Goal: Task Accomplishment & Management: Use online tool/utility

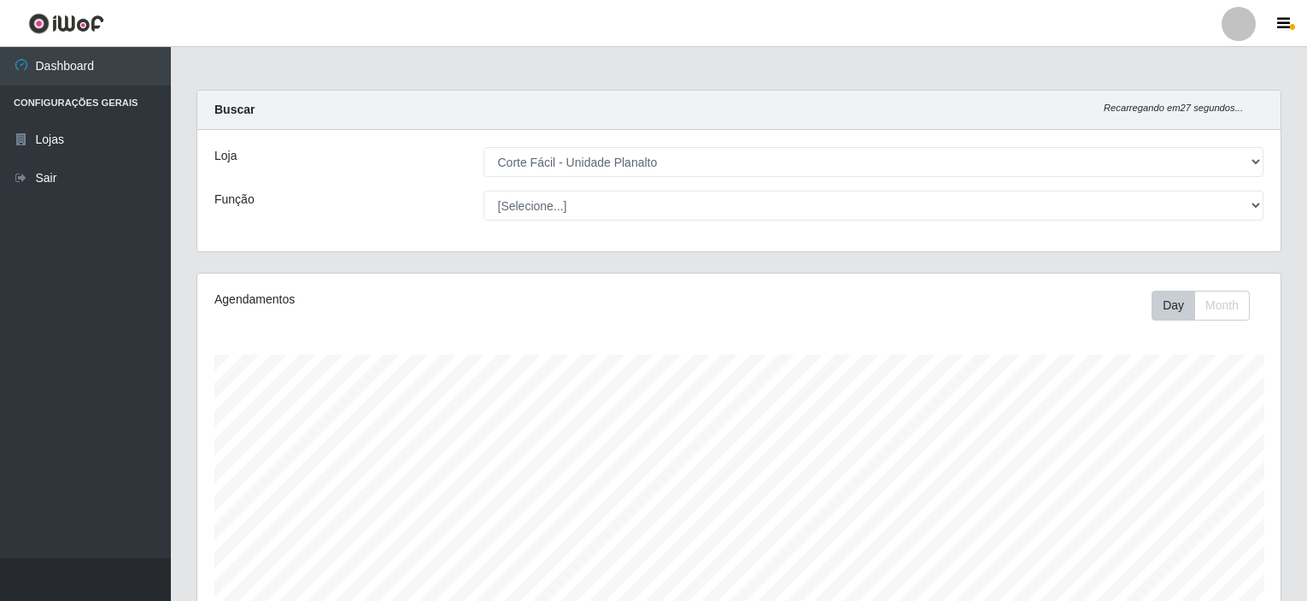
select select "202"
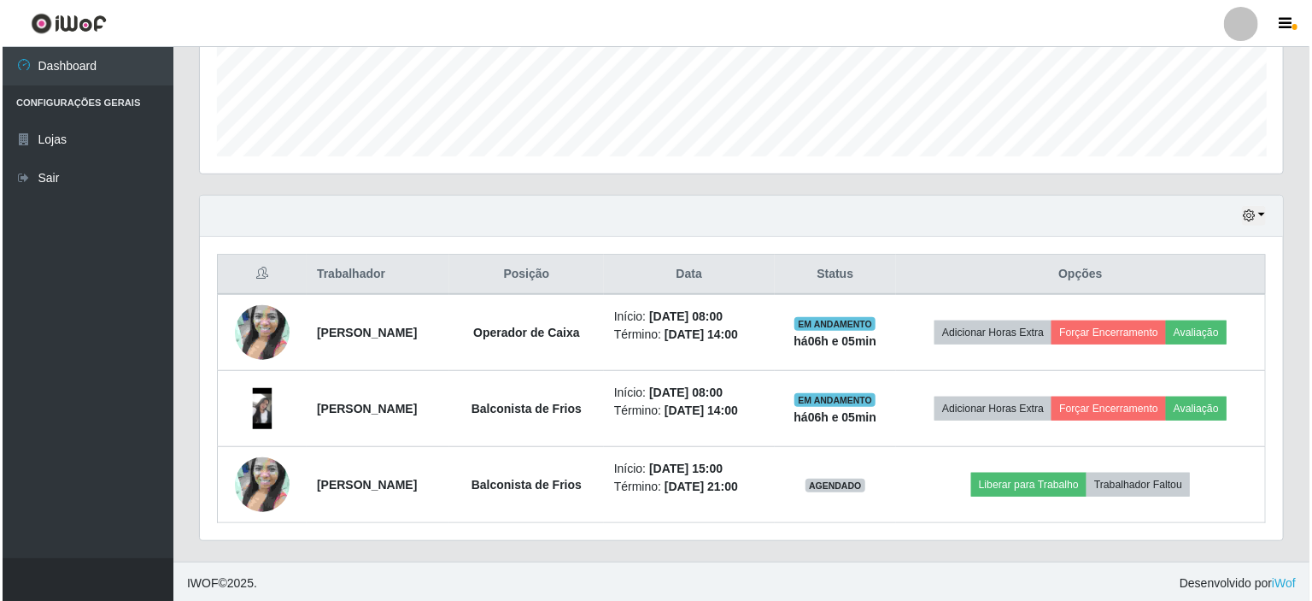
scroll to position [355, 1083]
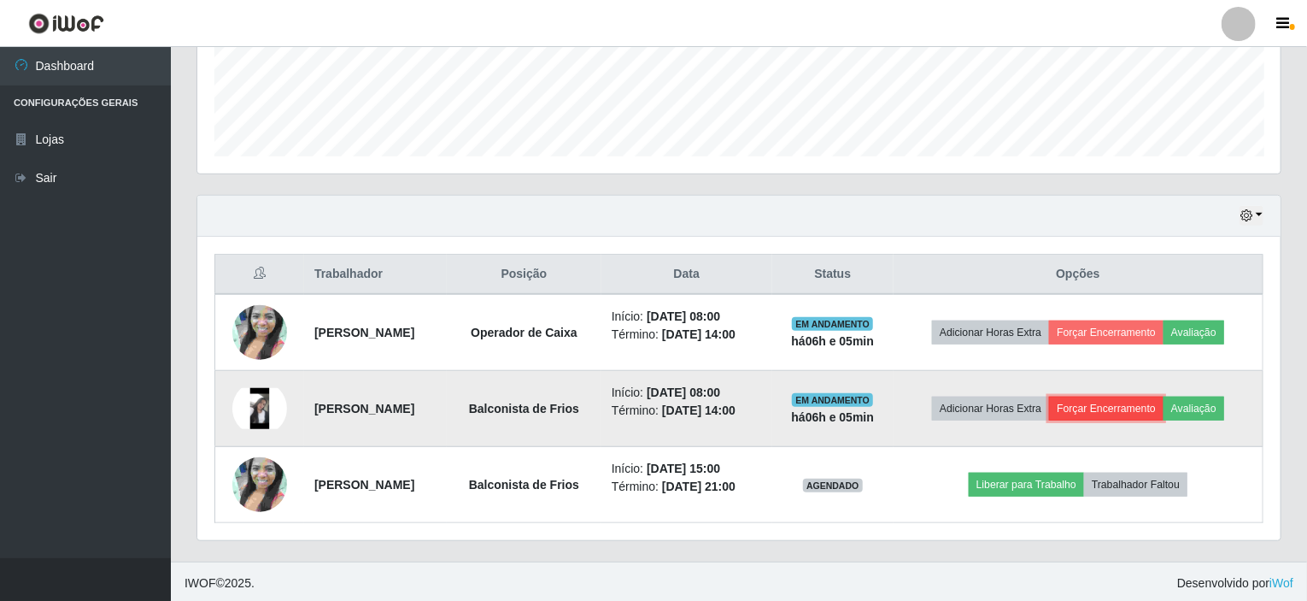
click at [1093, 406] on button "Forçar Encerramento" at bounding box center [1106, 408] width 114 height 24
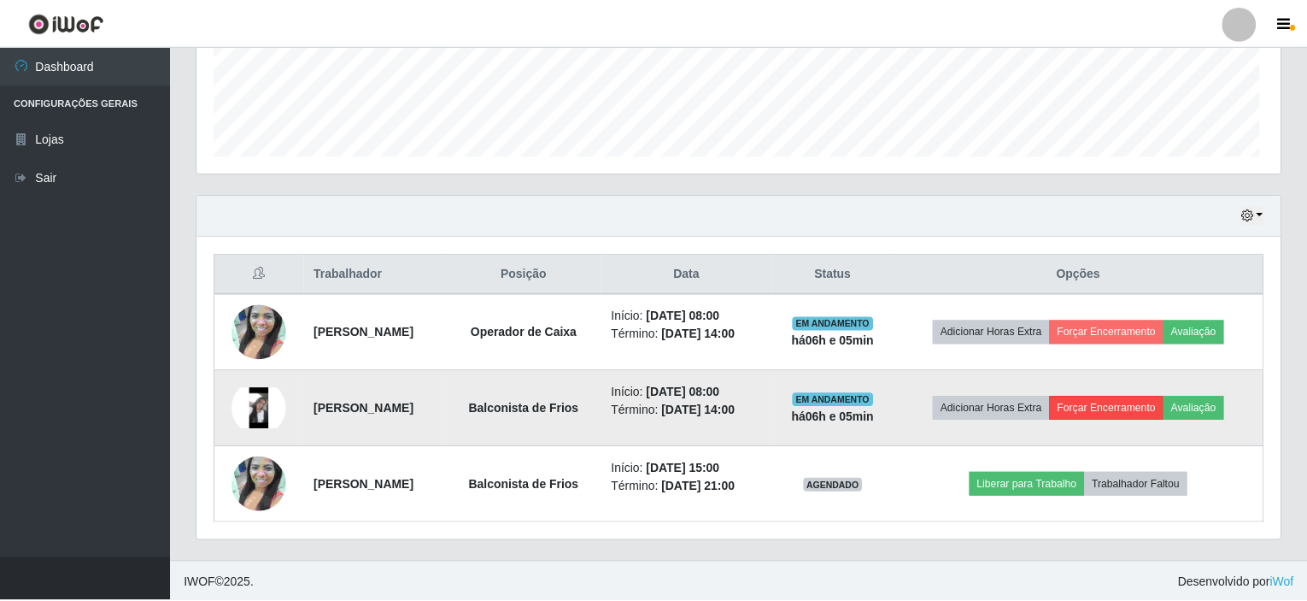
scroll to position [355, 1076]
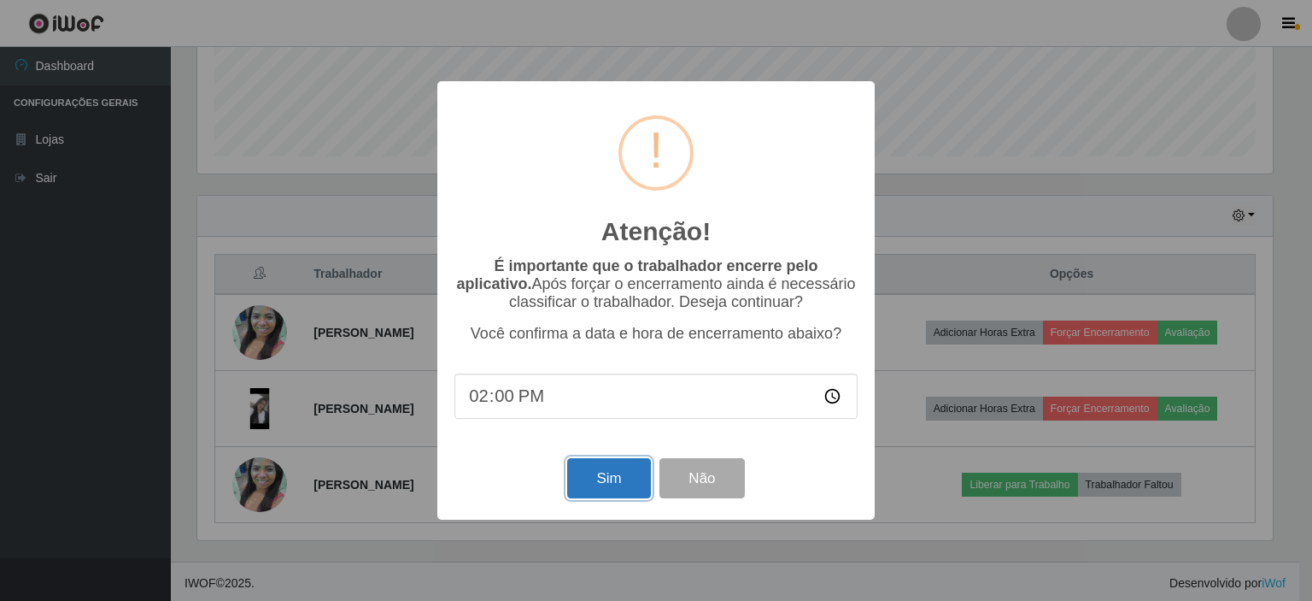
click at [629, 472] on button "Sim" at bounding box center [608, 478] width 83 height 40
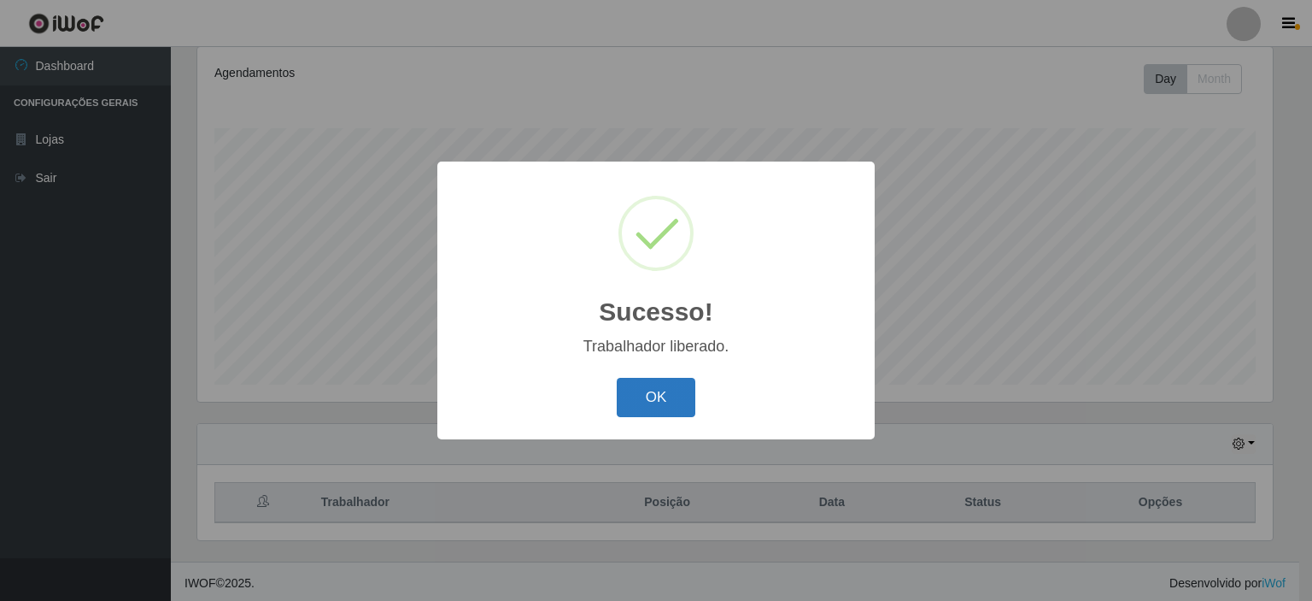
click at [663, 392] on button "OK" at bounding box center [656, 398] width 79 height 40
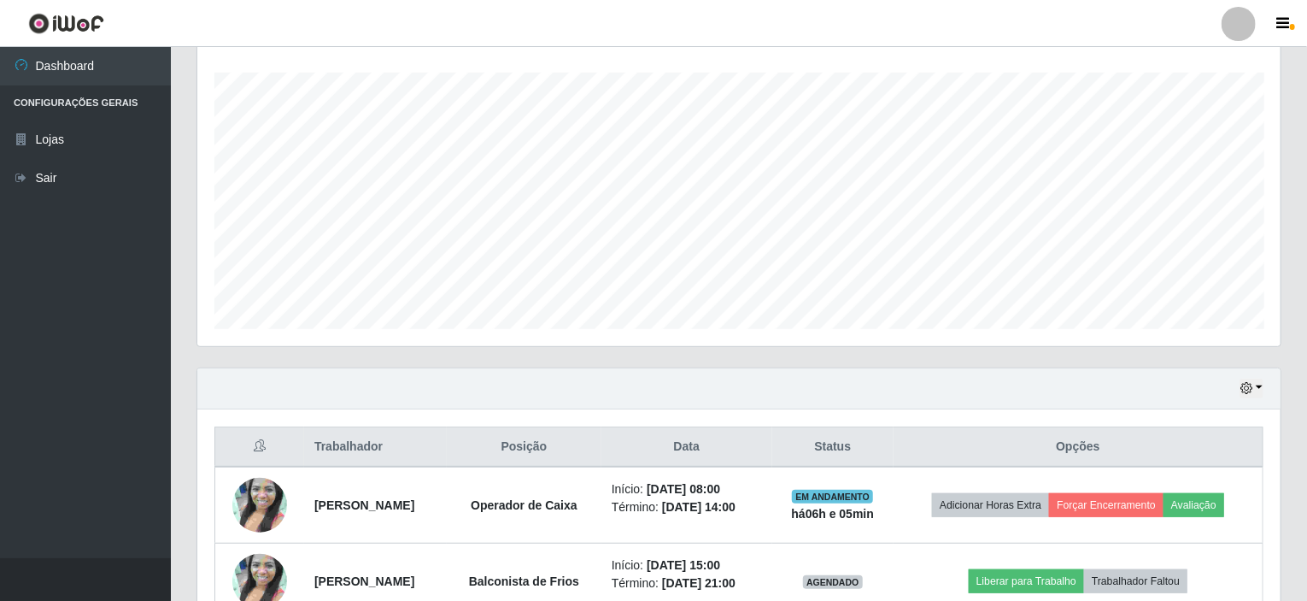
scroll to position [378, 0]
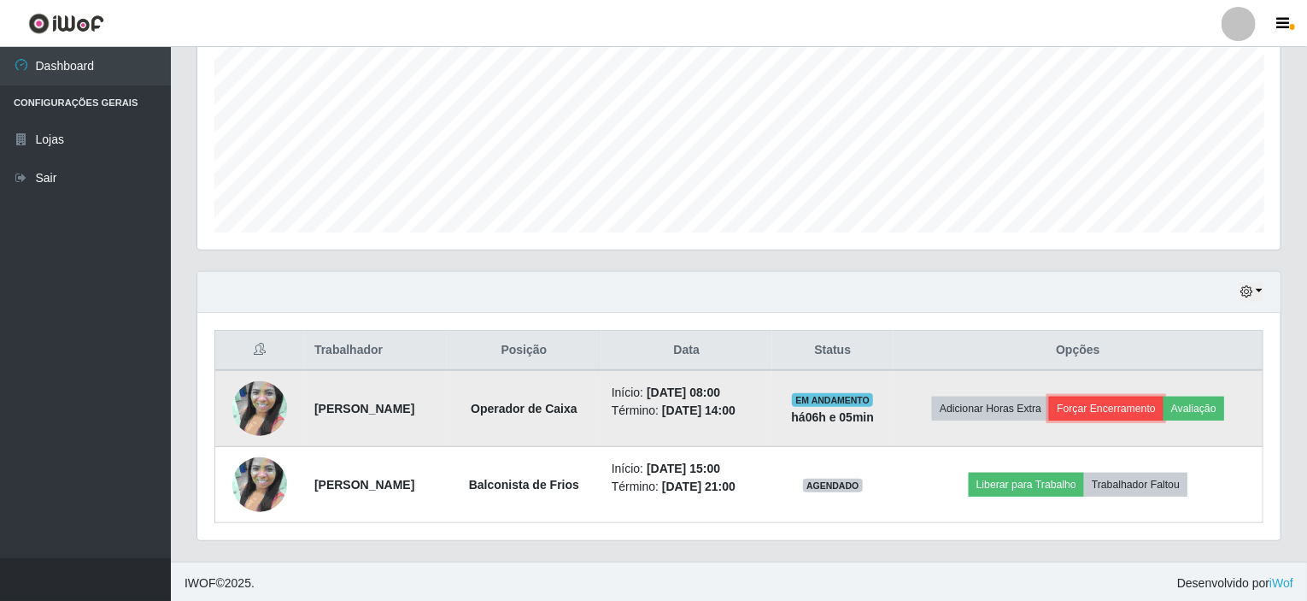
click at [1085, 413] on button "Forçar Encerramento" at bounding box center [1106, 408] width 114 height 24
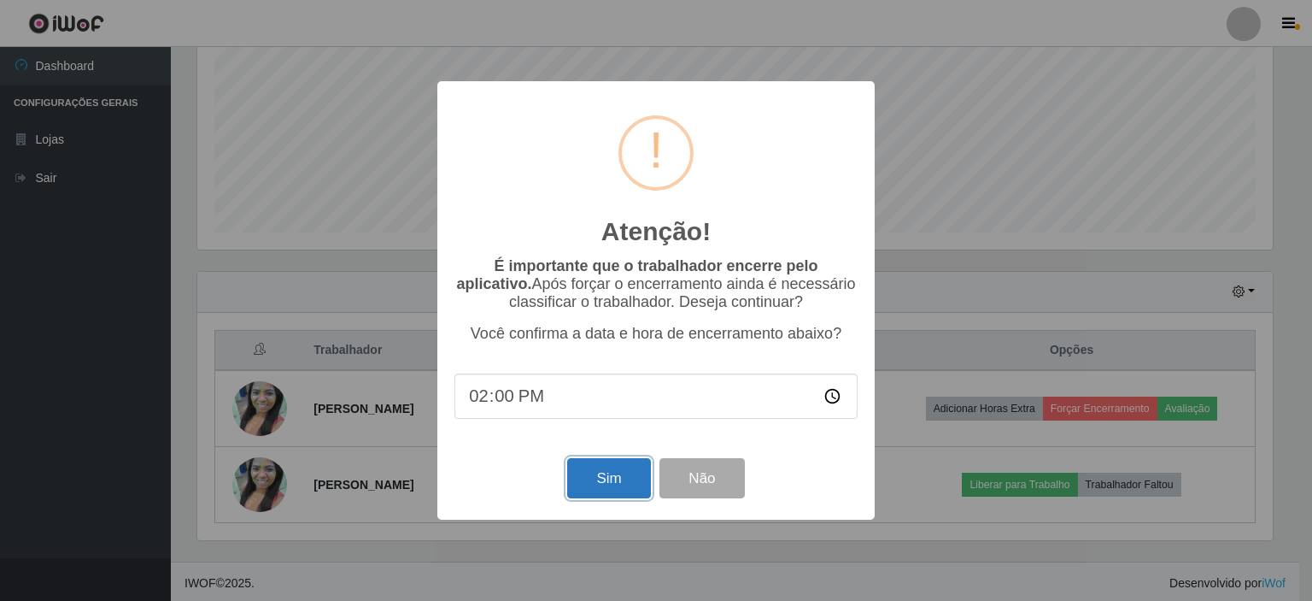
click at [616, 474] on button "Sim" at bounding box center [608, 478] width 83 height 40
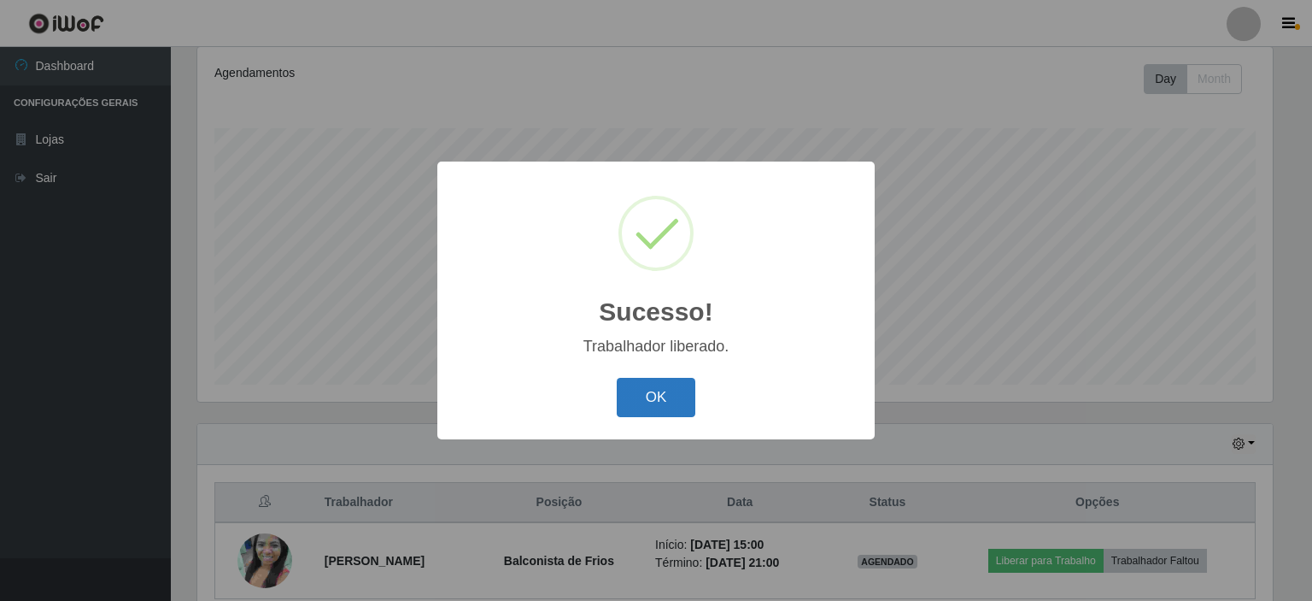
click at [681, 399] on button "OK" at bounding box center [656, 398] width 79 height 40
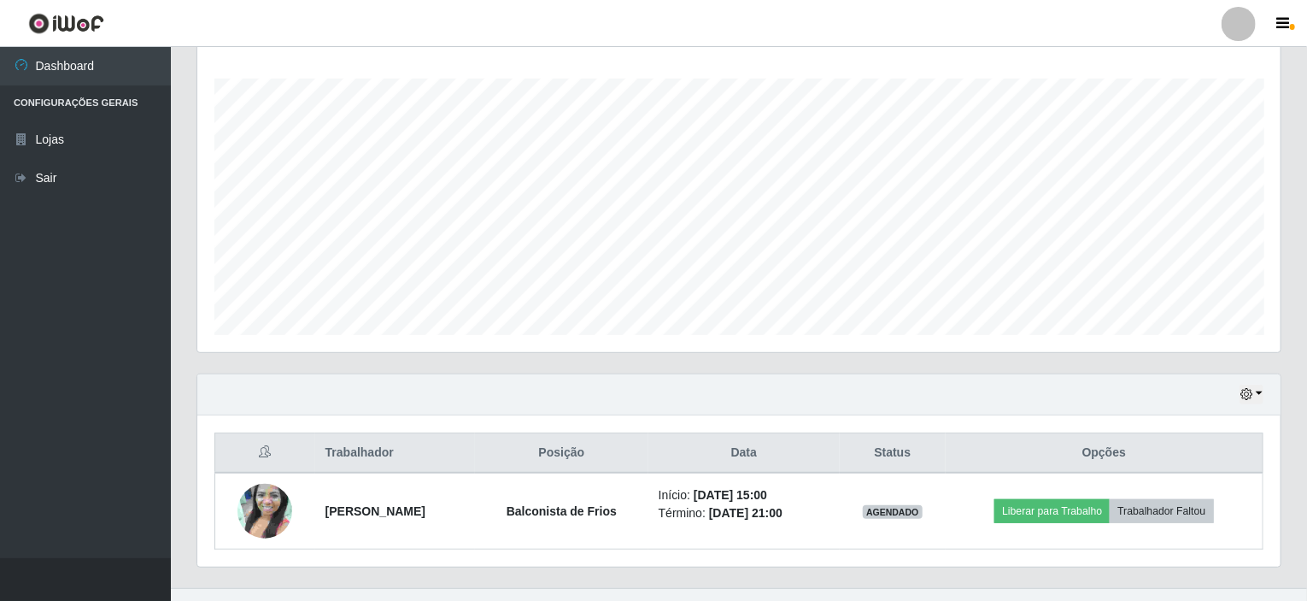
scroll to position [302, 0]
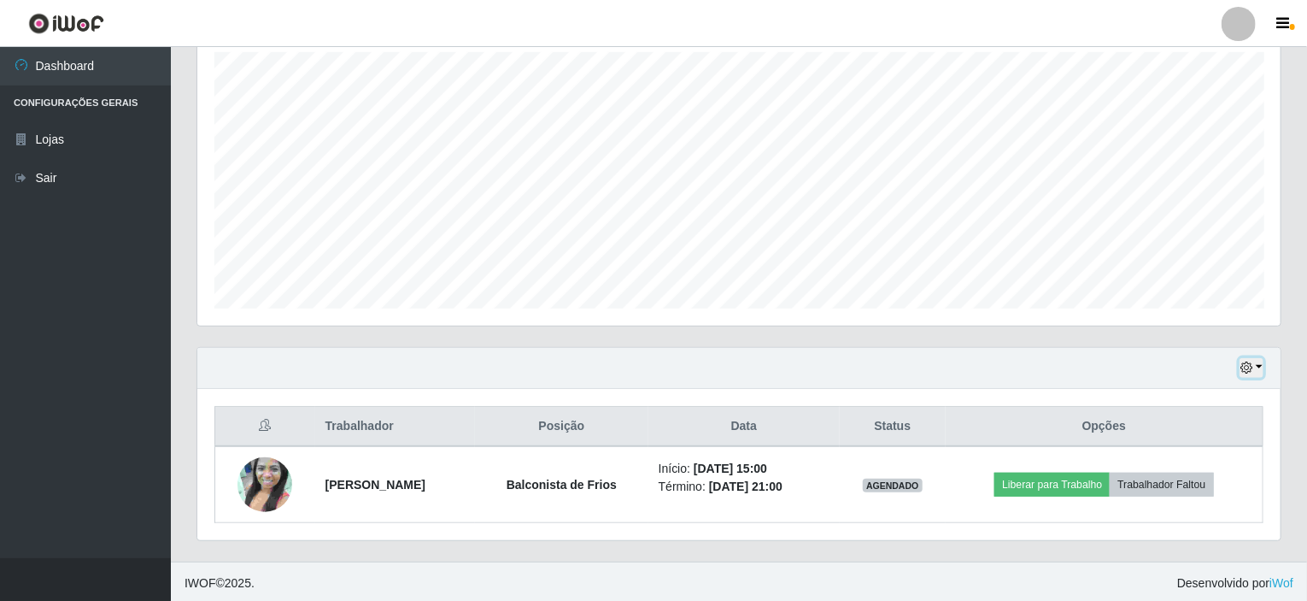
click at [1257, 364] on button "button" at bounding box center [1251, 368] width 24 height 20
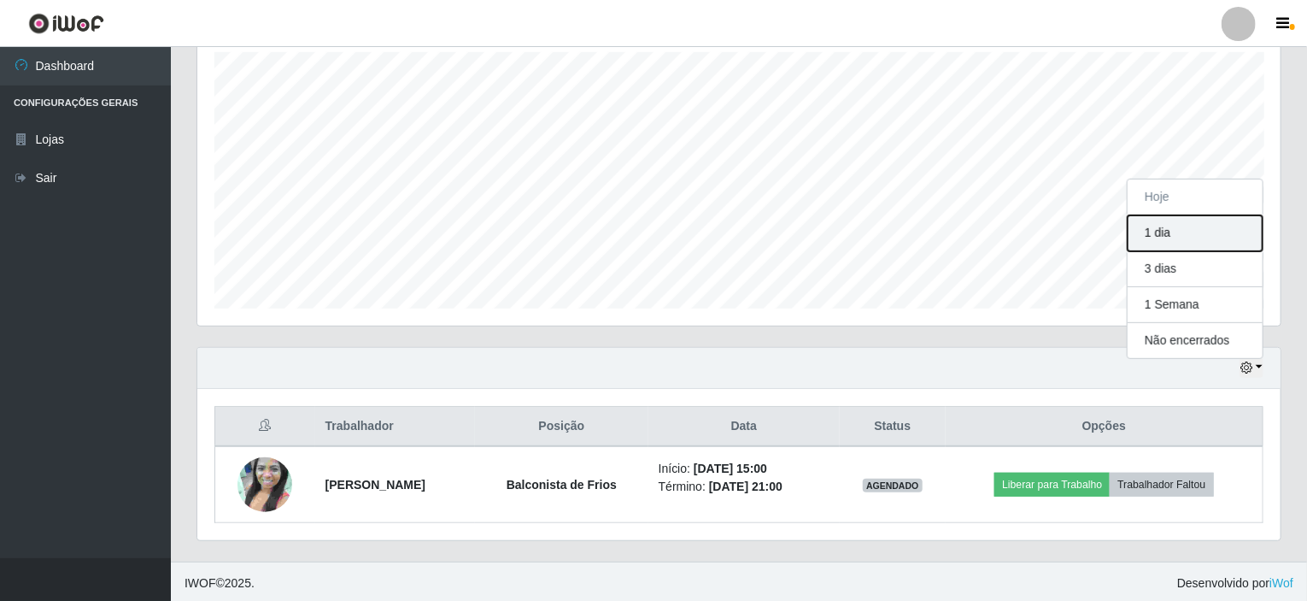
click at [1167, 241] on button "1 dia" at bounding box center [1195, 233] width 135 height 36
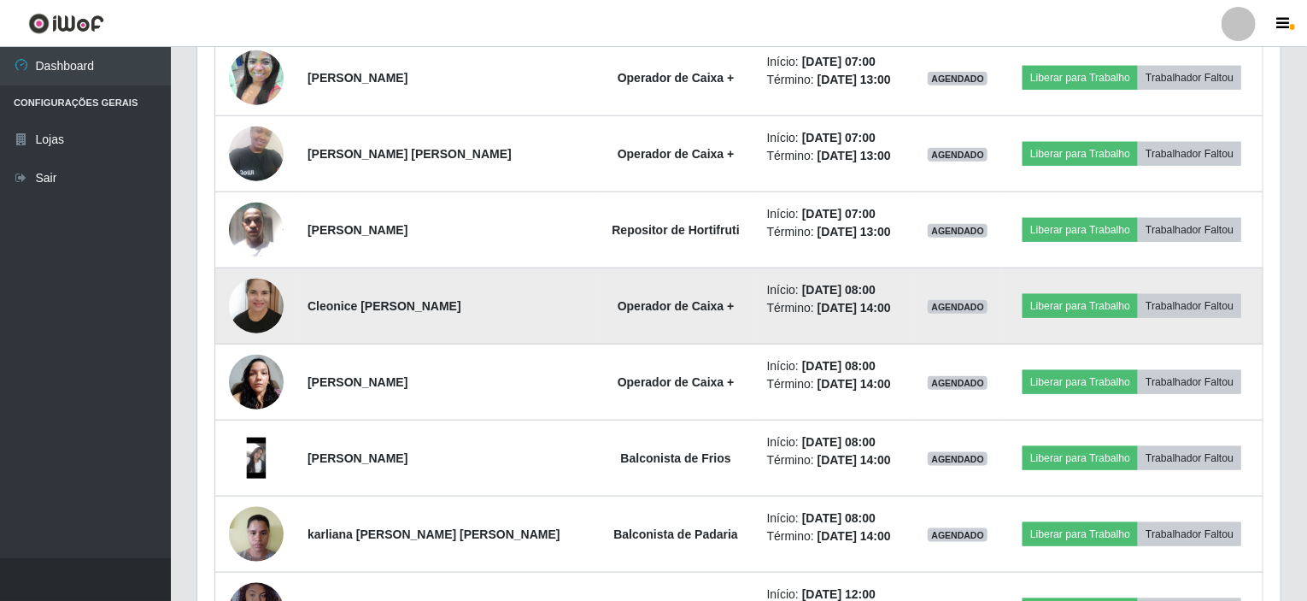
scroll to position [815, 0]
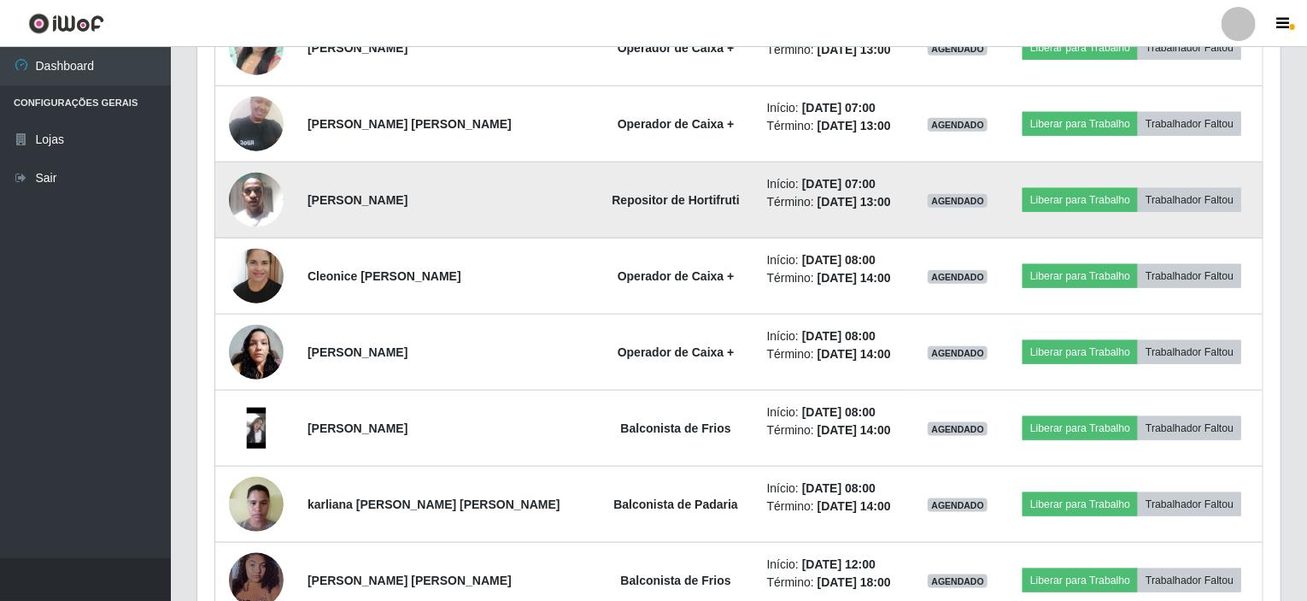
click at [253, 173] on img at bounding box center [256, 199] width 55 height 73
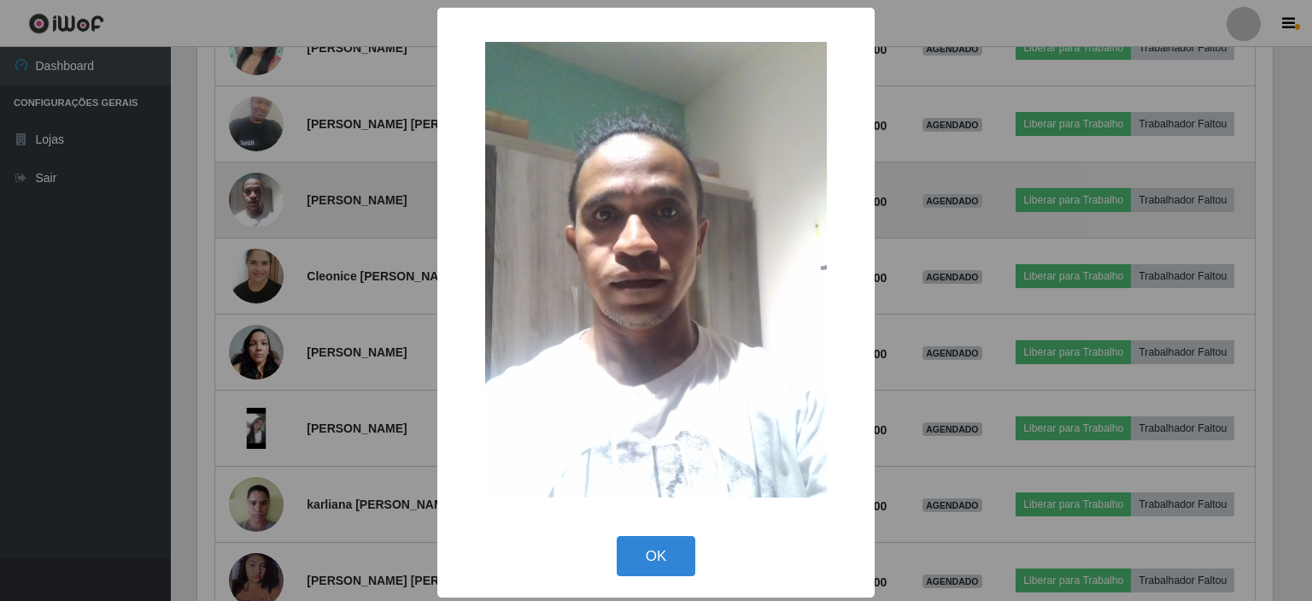
click at [253, 173] on div "× OK Cancel" at bounding box center [656, 300] width 1312 height 601
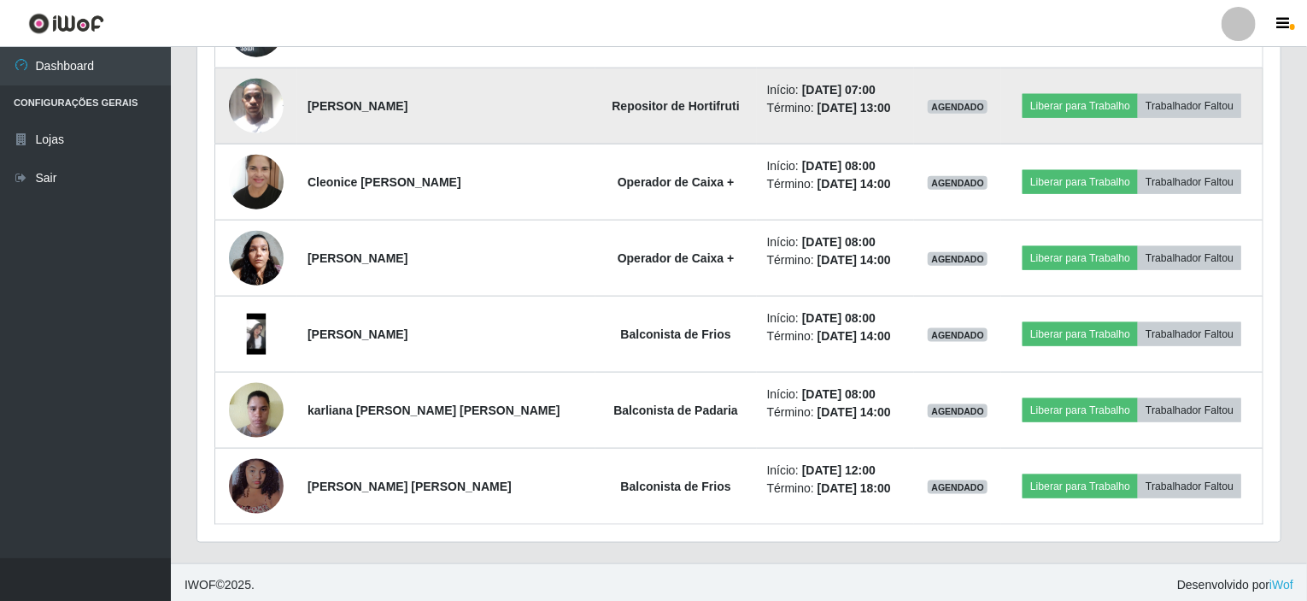
scroll to position [909, 0]
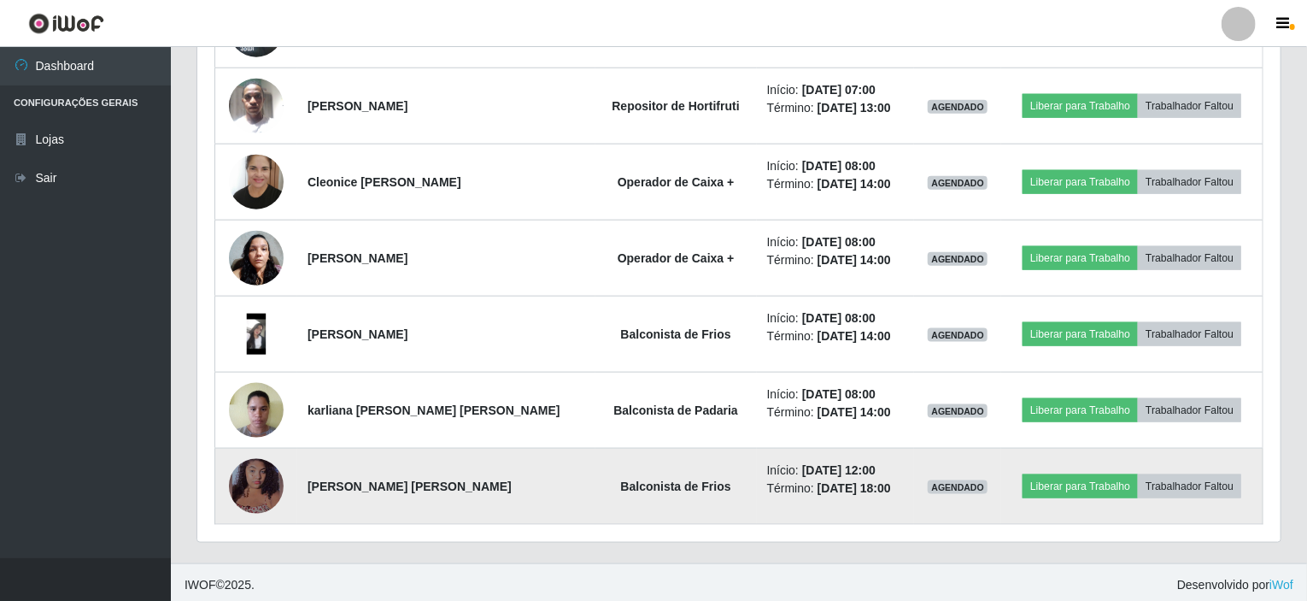
click at [244, 478] on img at bounding box center [256, 485] width 55 height 63
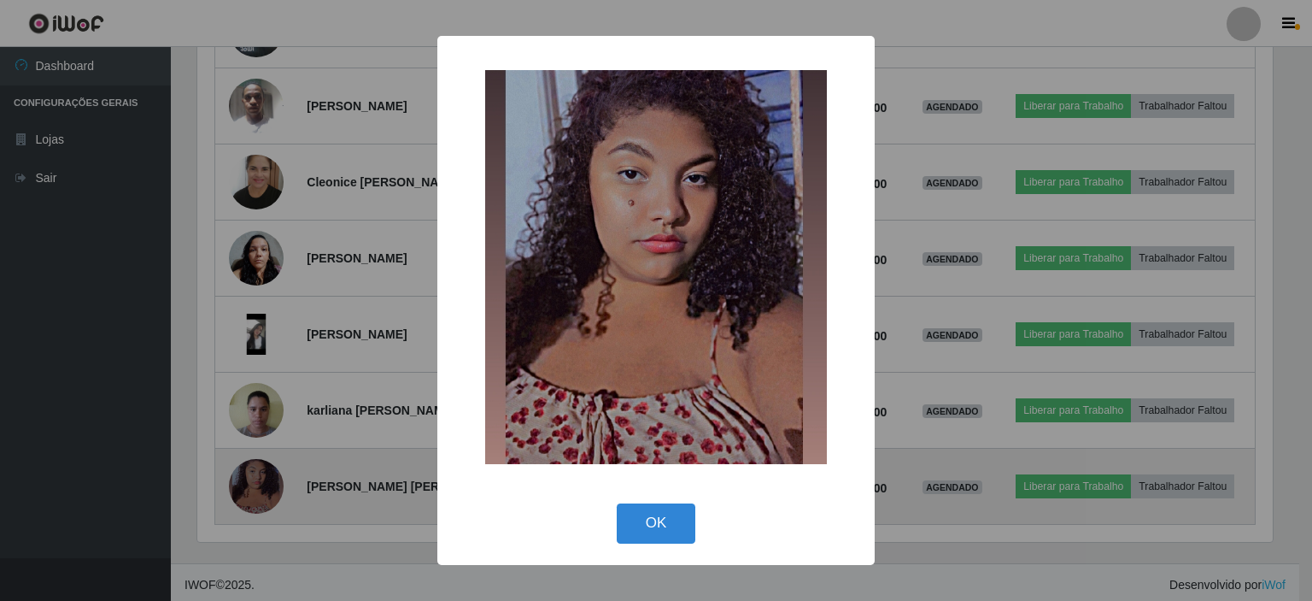
click at [244, 478] on div "× OK Cancel" at bounding box center [656, 300] width 1312 height 601
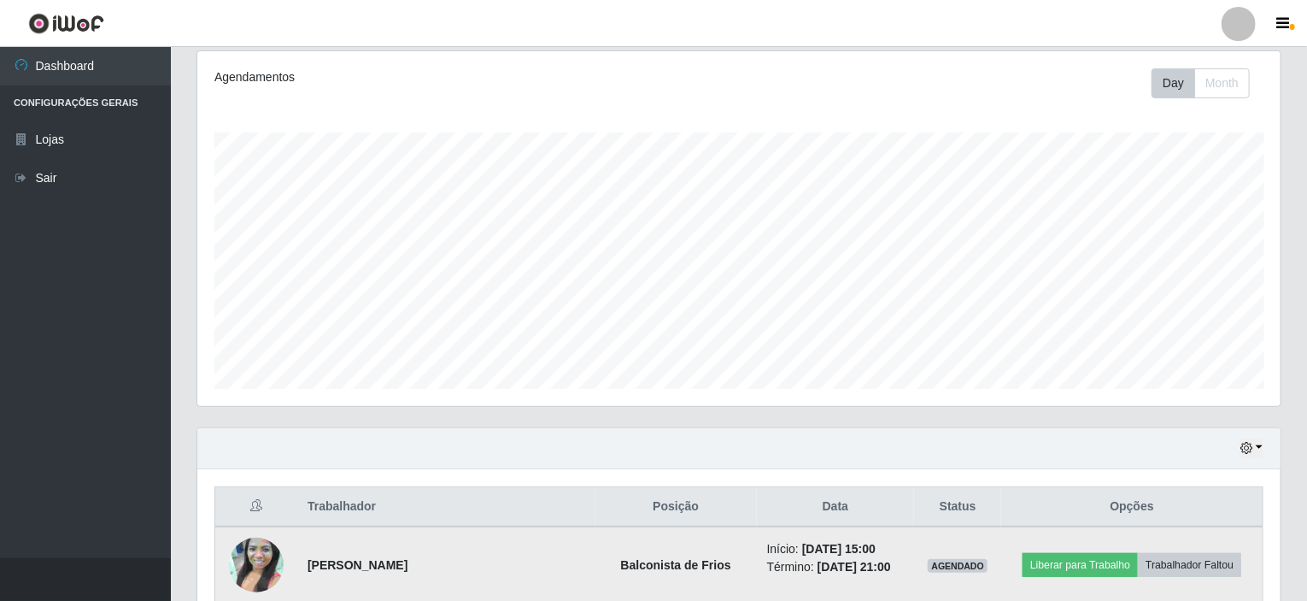
scroll to position [311, 0]
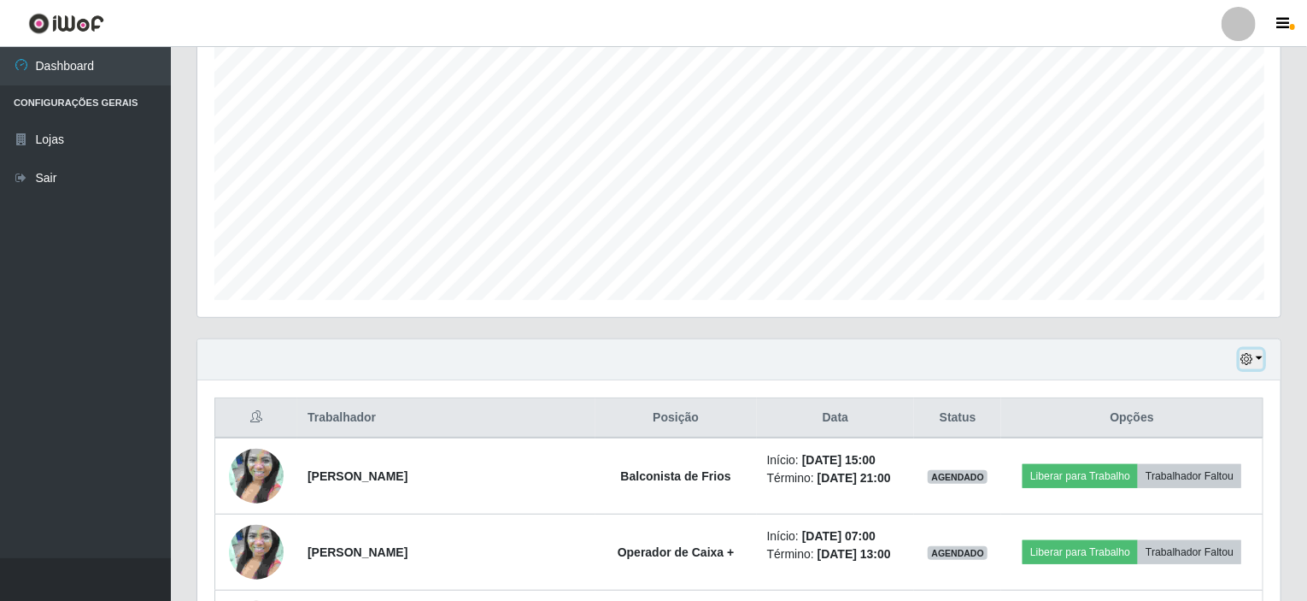
click at [1257, 355] on button "button" at bounding box center [1251, 359] width 24 height 20
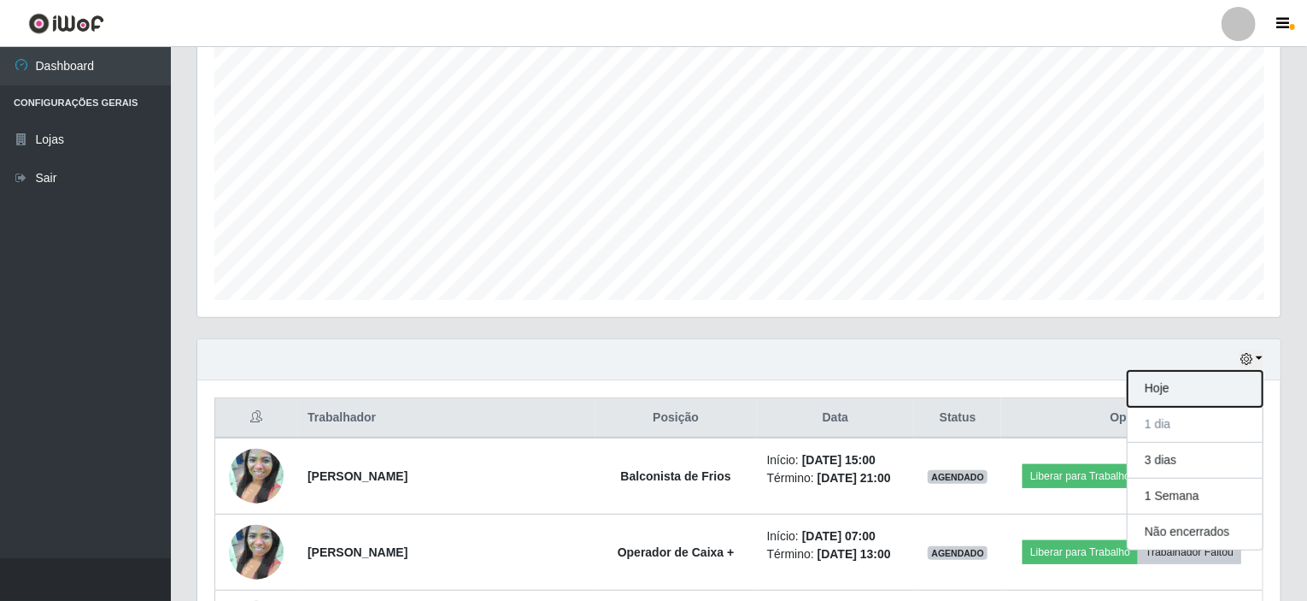
click at [1179, 384] on button "Hoje" at bounding box center [1195, 389] width 135 height 36
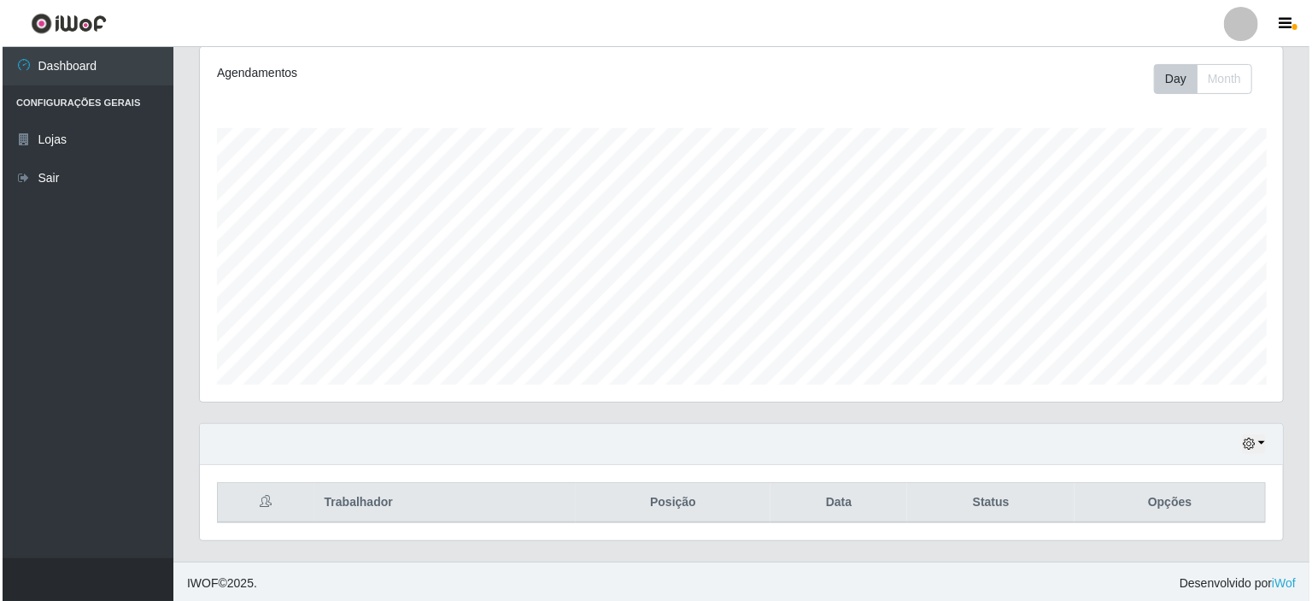
scroll to position [302, 0]
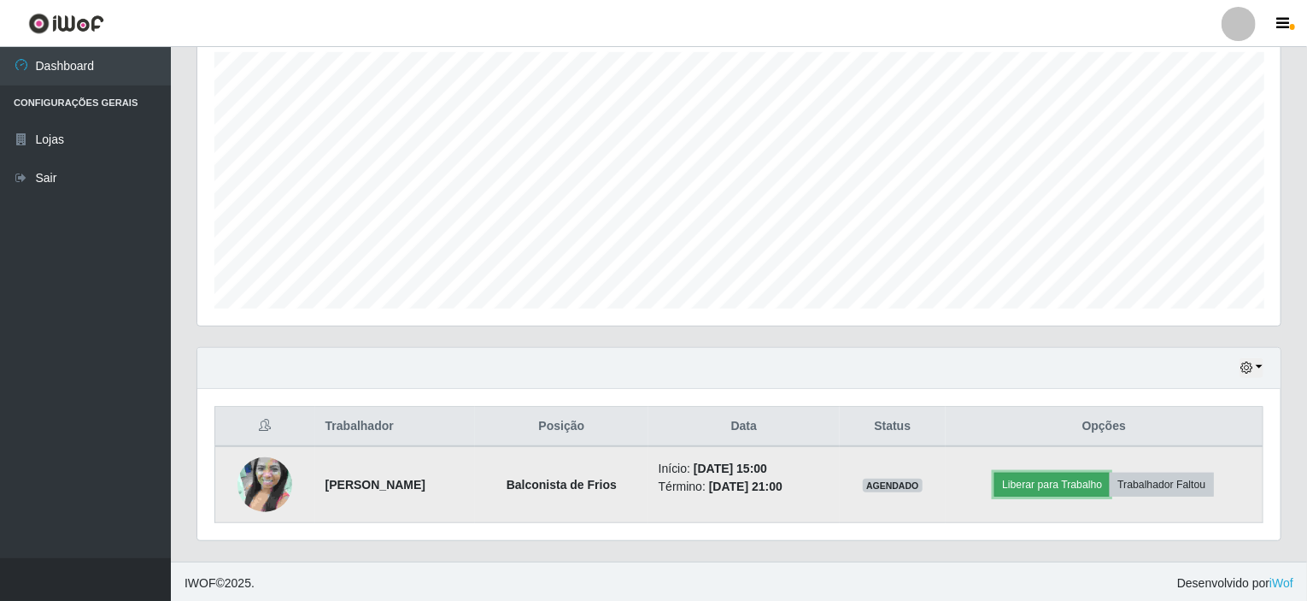
click at [1042, 482] on button "Liberar para Trabalho" at bounding box center [1051, 484] width 115 height 24
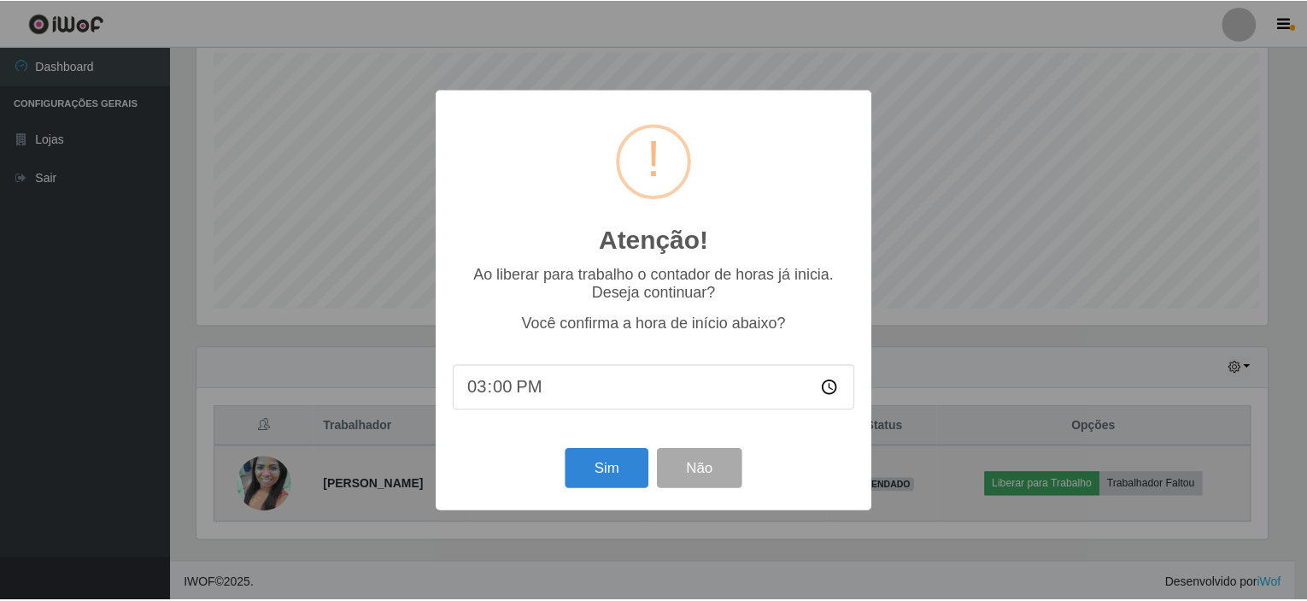
scroll to position [355, 1076]
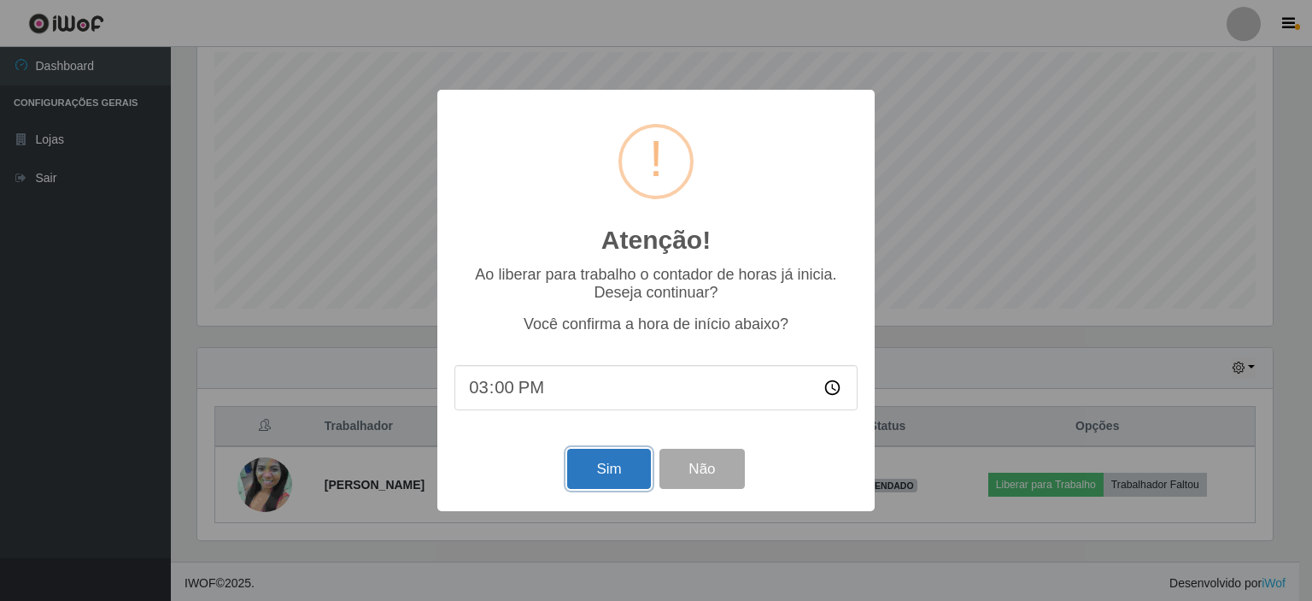
click at [608, 463] on button "Sim" at bounding box center [608, 468] width 83 height 40
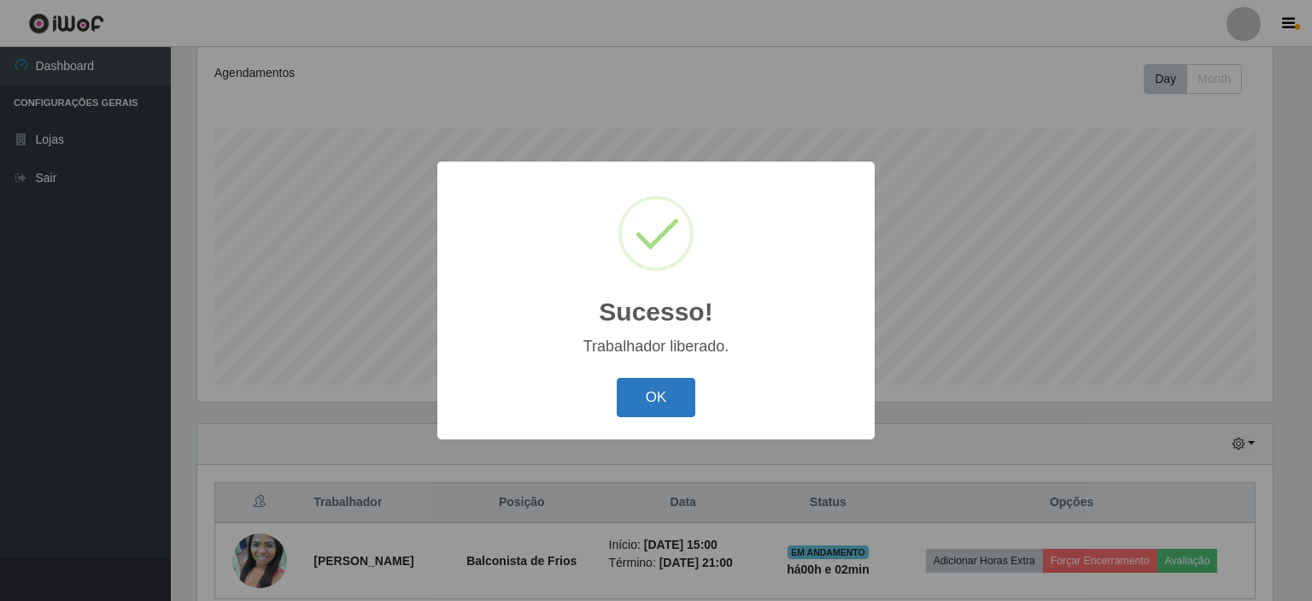
click at [639, 396] on button "OK" at bounding box center [656, 398] width 79 height 40
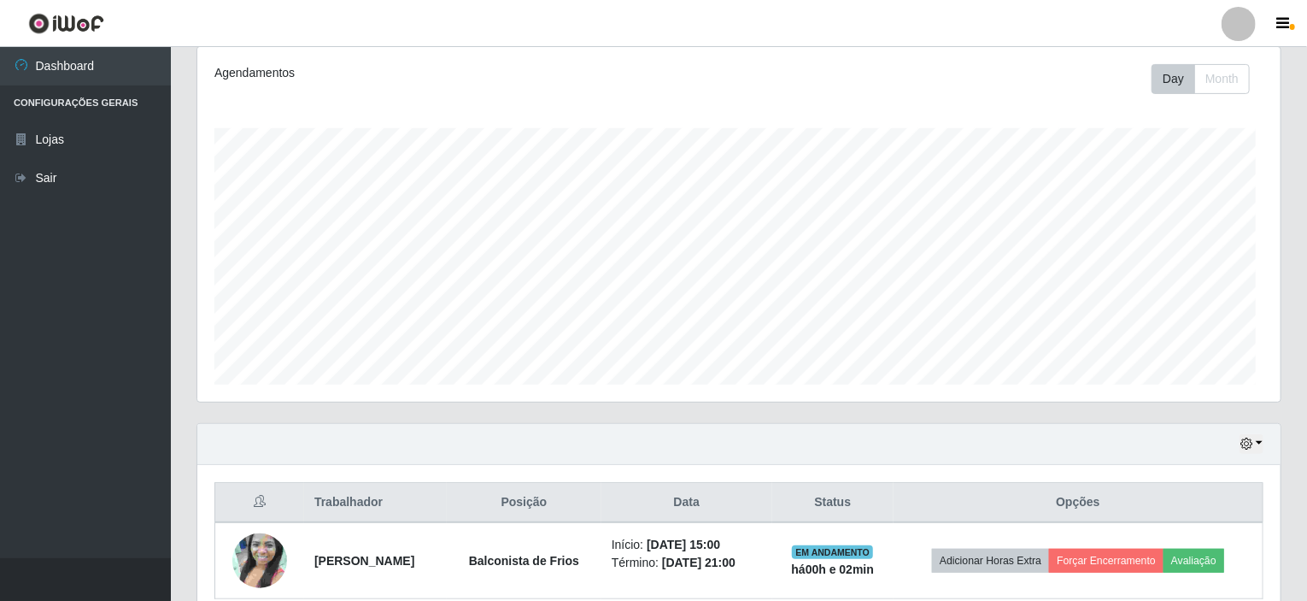
scroll to position [355, 1083]
